Goal: Find contact information: Find contact information

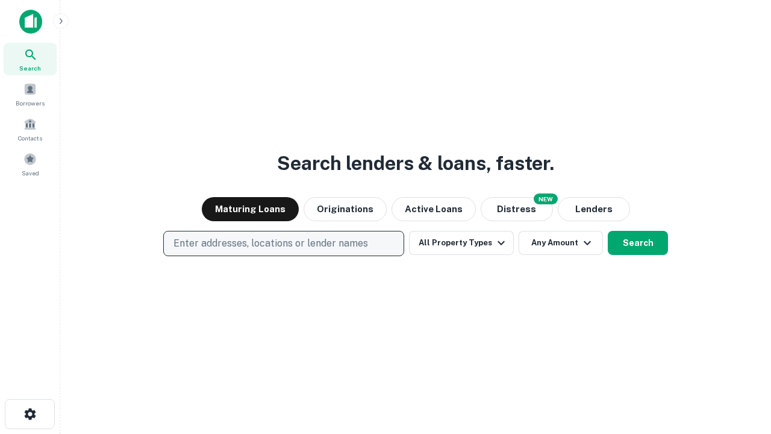
click at [283, 243] on p "Enter addresses, locations or lender names" at bounding box center [270, 243] width 195 height 14
type input "**********"
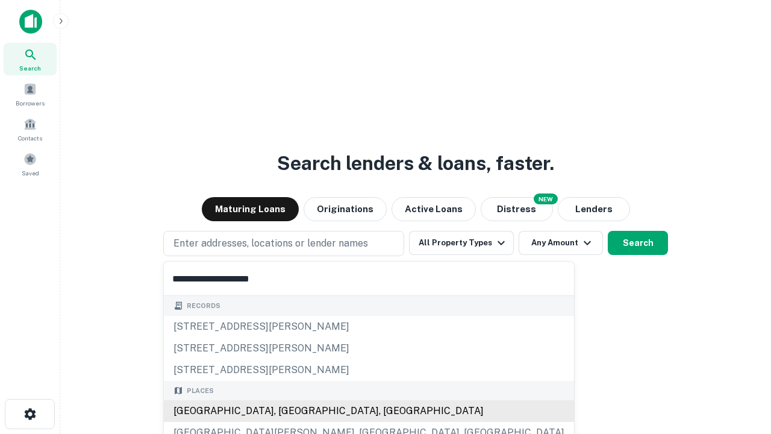
click at [288, 411] on div "Santa Monica, CA, USA" at bounding box center [369, 411] width 410 height 22
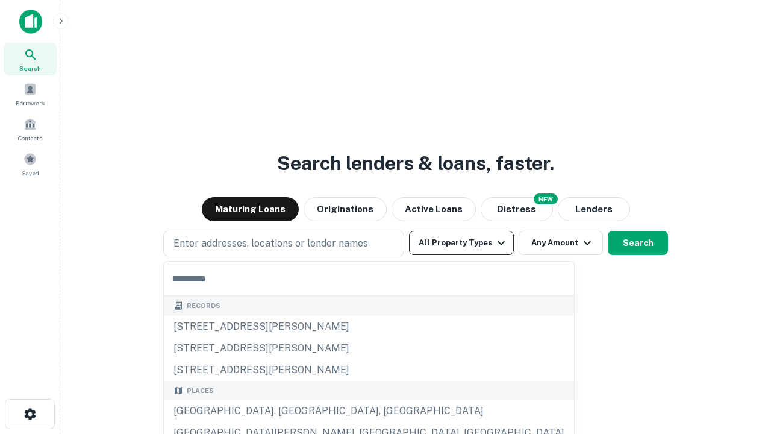
click at [461, 243] on button "All Property Types" at bounding box center [461, 243] width 105 height 24
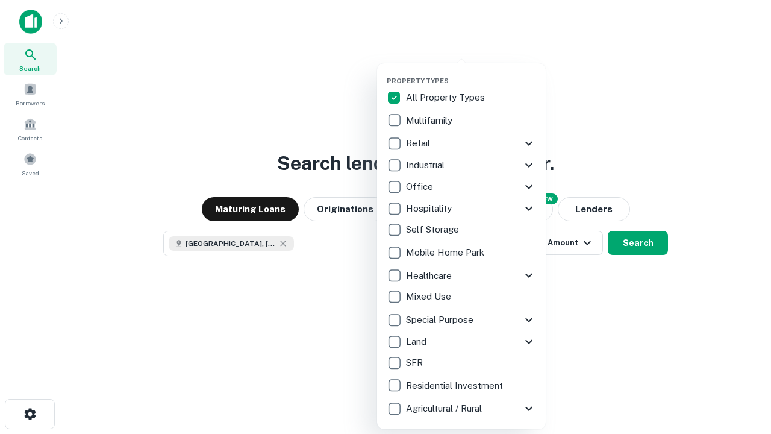
click at [471, 73] on button "button" at bounding box center [471, 73] width 169 height 1
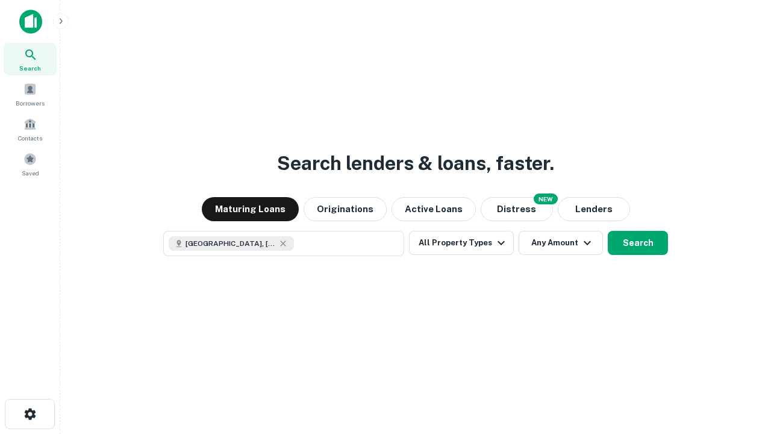
scroll to position [19, 0]
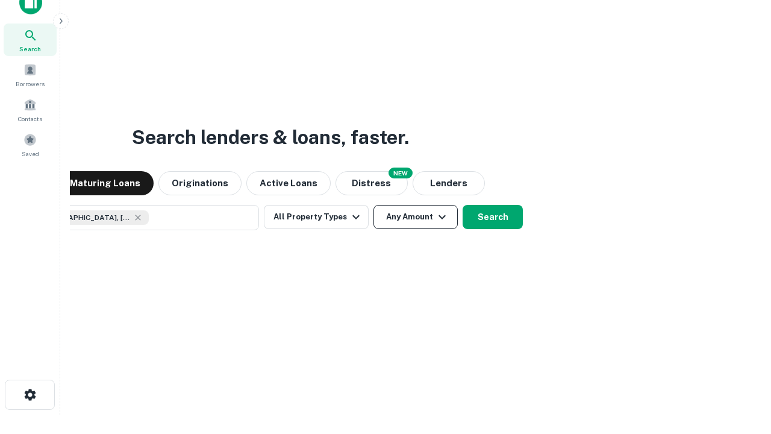
click at [373, 205] on button "Any Amount" at bounding box center [415, 217] width 84 height 24
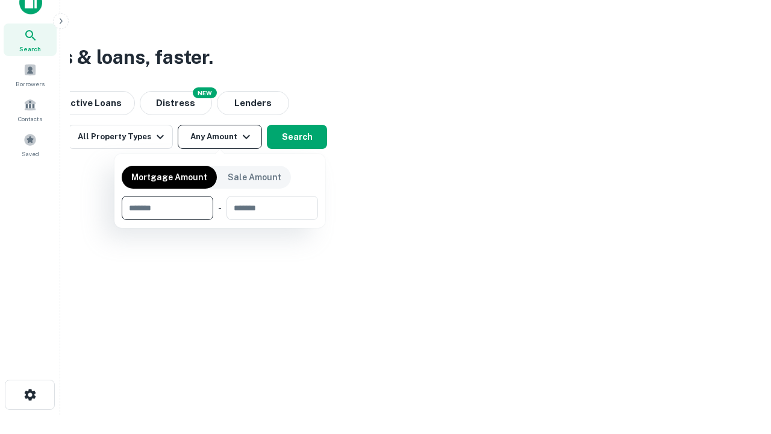
type input "*******"
click at [220, 220] on button "button" at bounding box center [220, 220] width 196 height 1
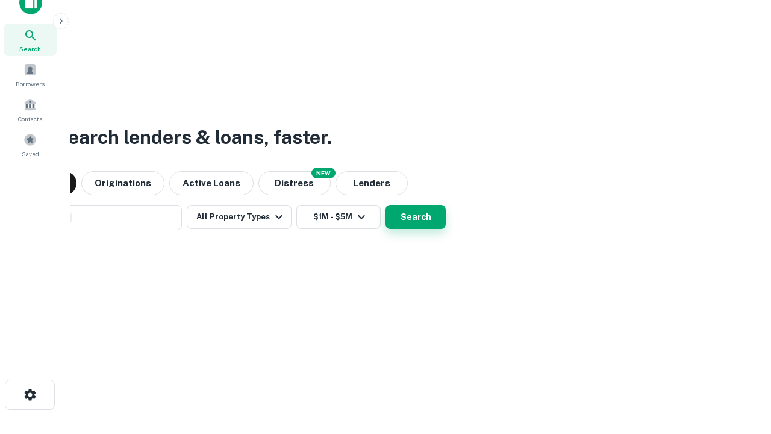
click at [386, 205] on button "Search" at bounding box center [416, 217] width 60 height 24
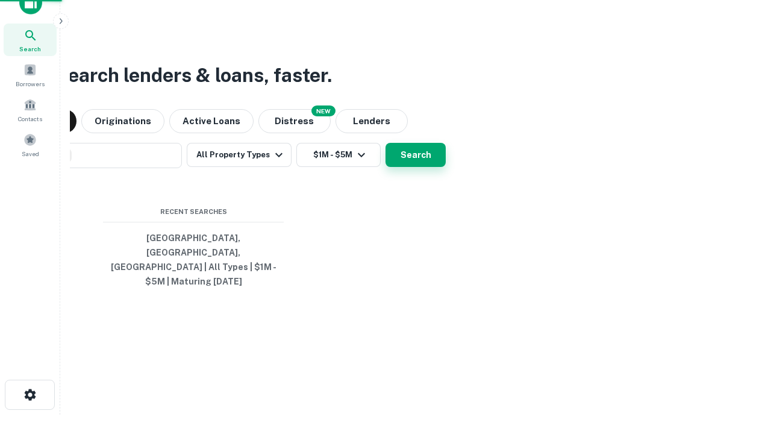
scroll to position [39, 341]
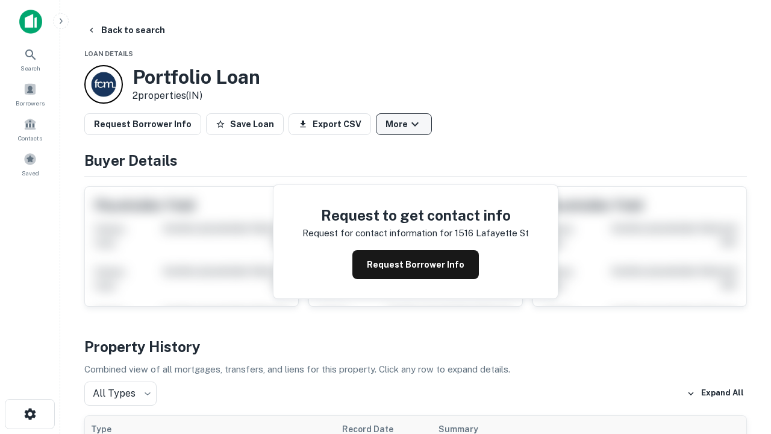
click at [404, 124] on button "More" at bounding box center [404, 124] width 56 height 22
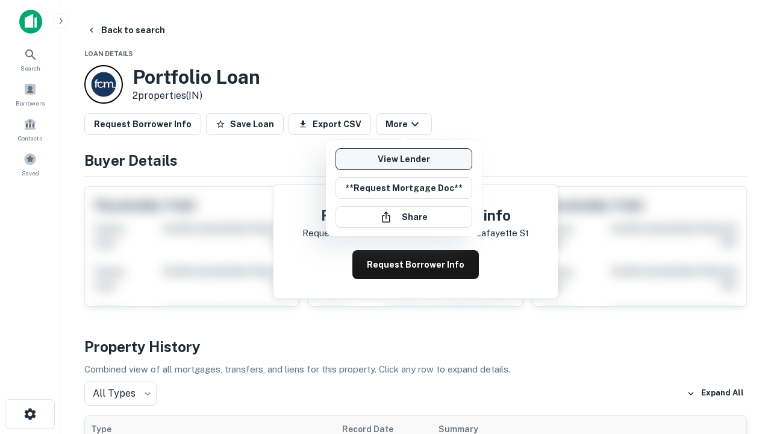
click at [404, 159] on link "View Lender" at bounding box center [404, 159] width 137 height 22
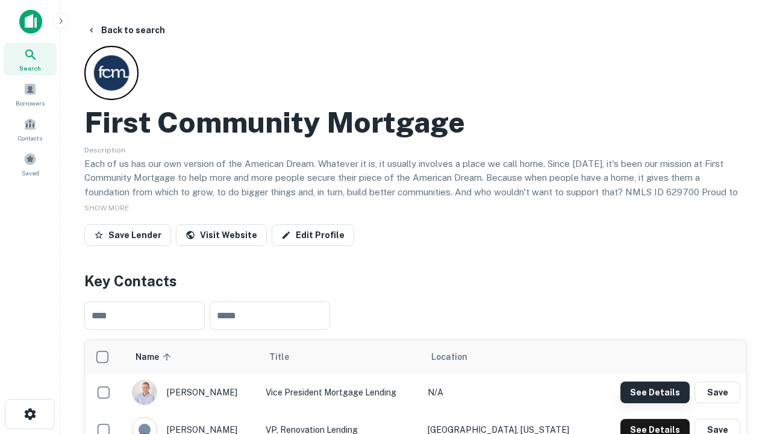
click at [655, 392] on button "See Details" at bounding box center [654, 392] width 69 height 22
